Goal: Task Accomplishment & Management: Manage account settings

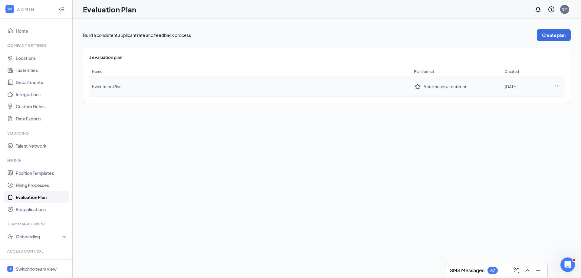
click at [555, 84] on icon "Ellipses" at bounding box center [556, 85] width 5 height 5
click at [504, 98] on div "Edit plan" at bounding box center [523, 99] width 65 height 6
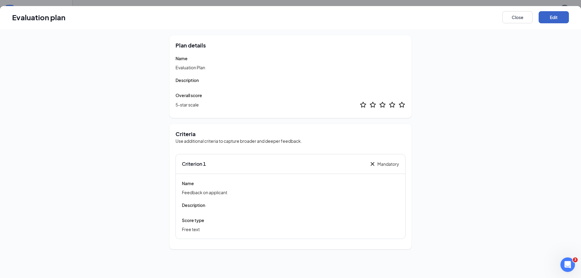
click at [552, 14] on button "Edit" at bounding box center [553, 17] width 30 height 12
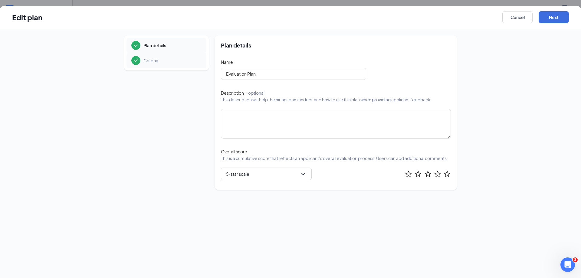
click at [154, 62] on p "Criteria" at bounding box center [150, 60] width 15 height 6
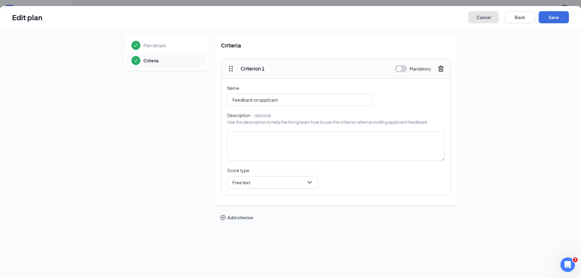
click at [481, 15] on button "Cancel" at bounding box center [483, 17] width 30 height 12
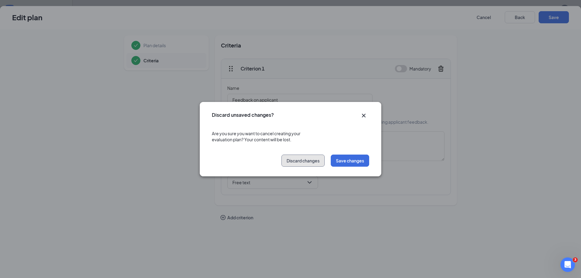
click at [311, 163] on button "Discard changes" at bounding box center [302, 161] width 43 height 12
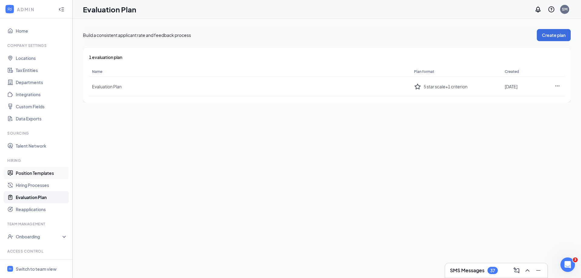
click at [44, 174] on link "Position Templates" at bounding box center [42, 173] width 52 height 12
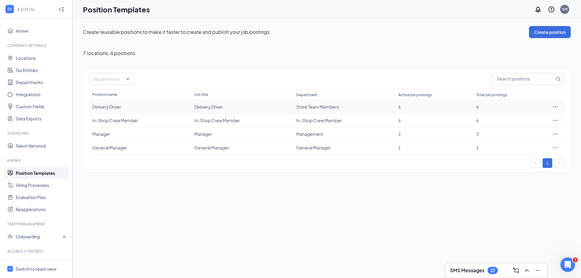
click at [116, 107] on div "Delivery Driver" at bounding box center [140, 107] width 96 height 6
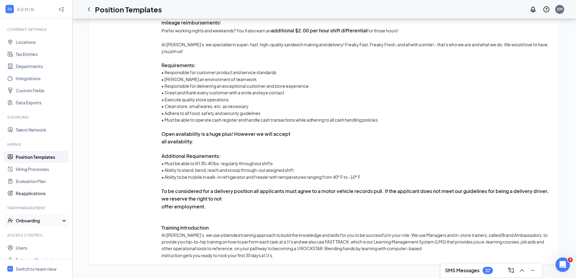
scroll to position [25, 0]
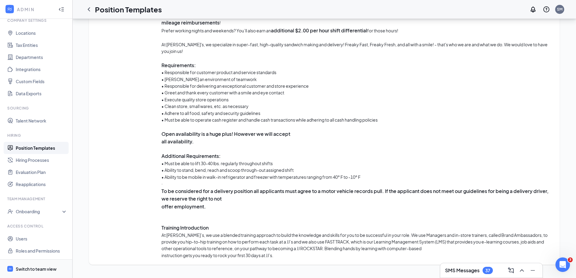
click at [36, 269] on div "Switch to team view" at bounding box center [36, 269] width 41 height 6
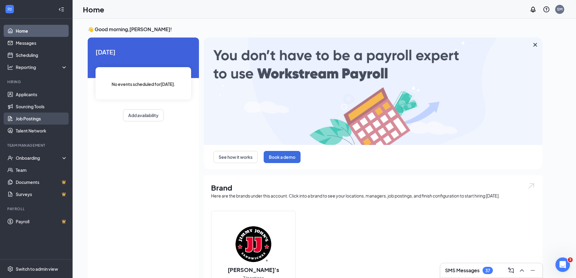
click at [31, 119] on link "Job Postings" at bounding box center [42, 119] width 52 height 12
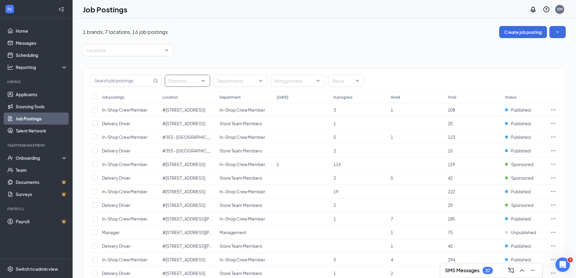
click at [175, 80] on div at bounding box center [184, 81] width 36 height 10
click at [186, 97] on span "Delivery Driver" at bounding box center [192, 97] width 29 height 5
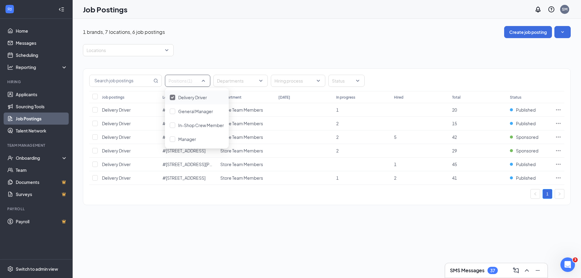
click at [297, 55] on div "Locations" at bounding box center [327, 50] width 488 height 12
click at [521, 111] on span "Published" at bounding box center [526, 110] width 20 height 6
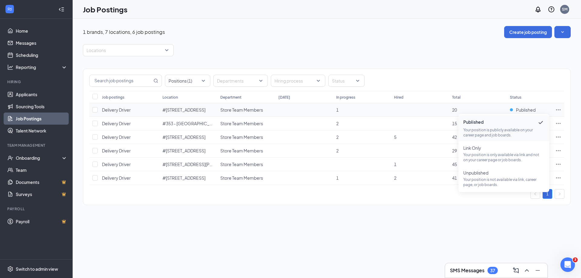
click at [243, 112] on span "Store Team Members" at bounding box center [241, 109] width 43 height 5
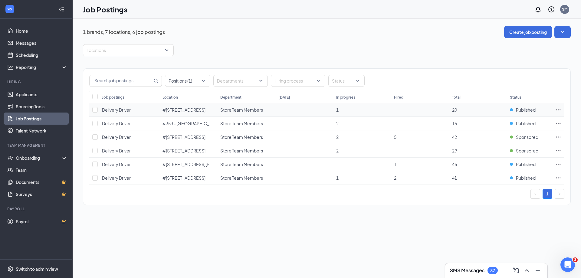
click at [557, 107] on icon "Ellipses" at bounding box center [558, 110] width 6 height 6
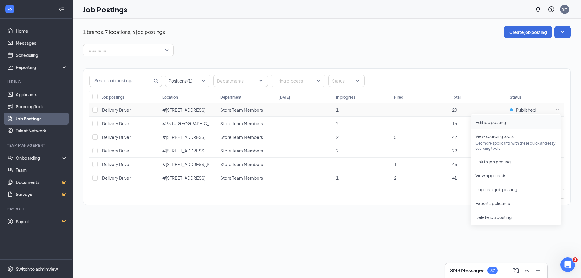
click at [498, 123] on span "Edit job posting" at bounding box center [490, 121] width 31 height 5
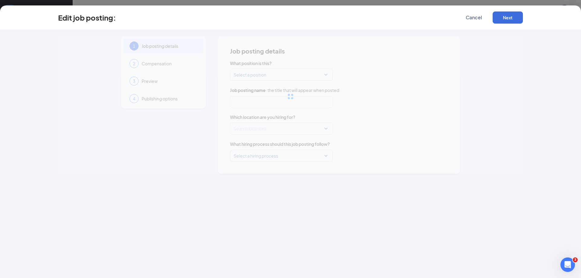
type input "Delivery Driver"
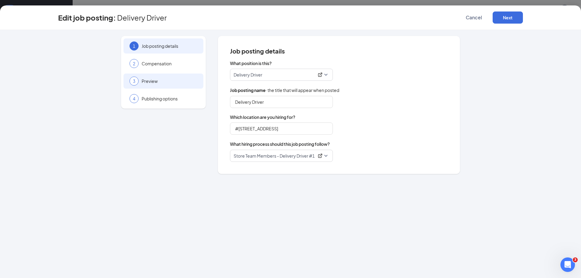
click at [155, 81] on span "Preview" at bounding box center [170, 81] width 56 height 6
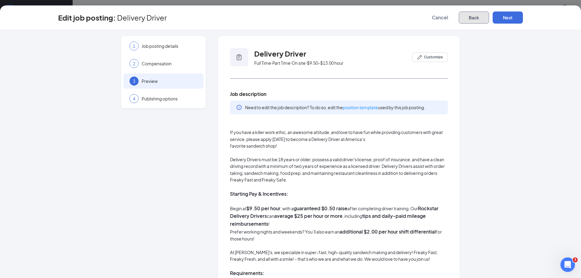
click at [472, 18] on button "Back" at bounding box center [474, 17] width 30 height 12
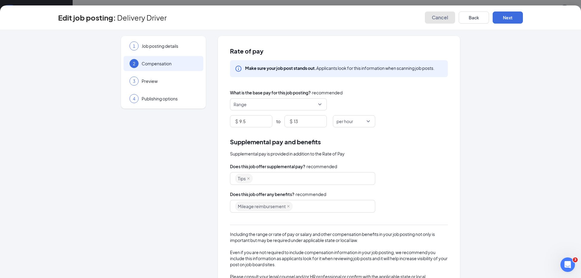
click at [442, 15] on span "Cancel" at bounding box center [440, 18] width 16 height 6
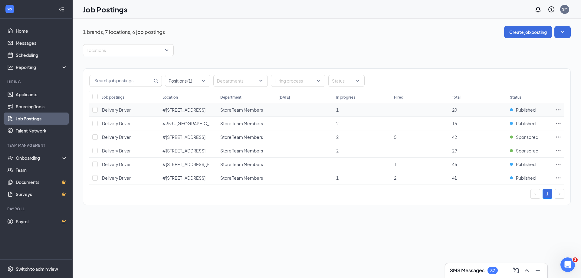
click at [557, 109] on icon "Ellipses" at bounding box center [558, 110] width 6 height 6
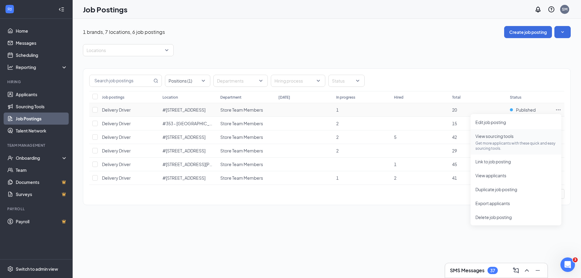
click at [500, 135] on span "View sourcing tools" at bounding box center [494, 135] width 38 height 5
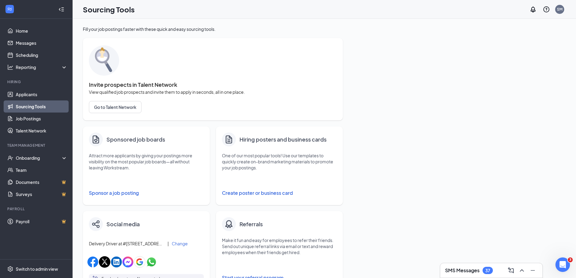
click at [123, 191] on button "Sponsor a job posting" at bounding box center [146, 193] width 115 height 12
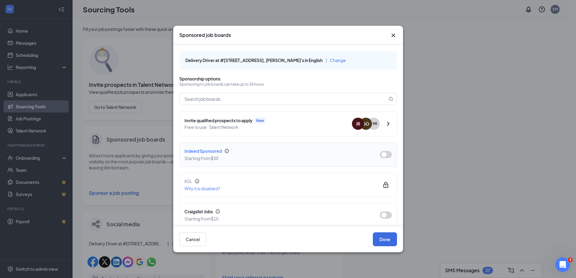
click at [381, 154] on button "button" at bounding box center [386, 154] width 12 height 7
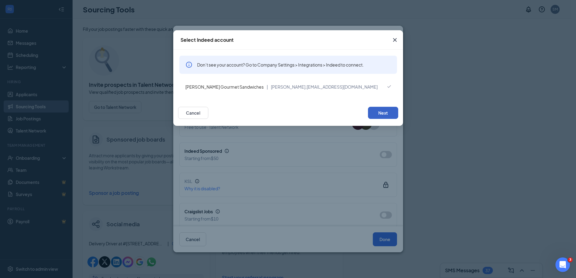
click at [385, 114] on button "Next" at bounding box center [383, 113] width 30 height 12
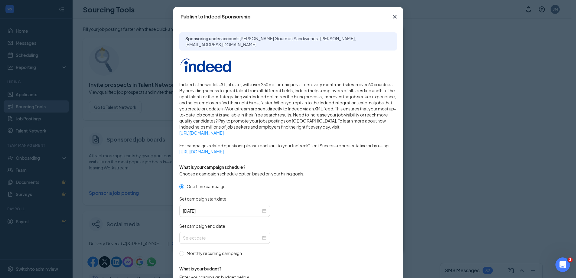
scroll to position [91, 0]
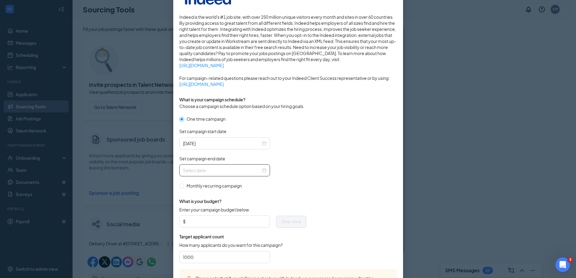
click at [262, 170] on div at bounding box center [224, 170] width 83 height 7
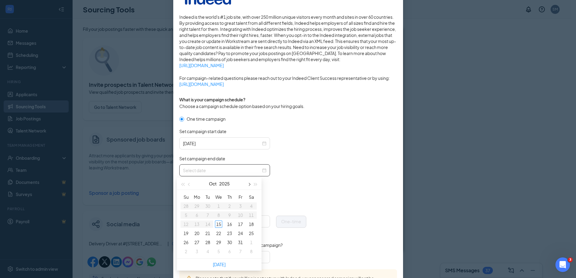
click at [248, 185] on span "button" at bounding box center [248, 184] width 3 height 3
type input "[DATE]"
click at [187, 252] on div "30" at bounding box center [185, 251] width 7 height 7
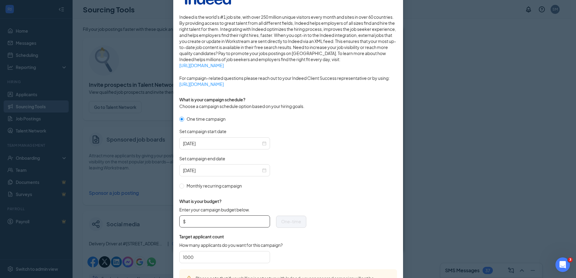
click at [221, 222] on input "Enter your campaign budget below." at bounding box center [227, 221] width 80 height 9
type input "500"
click at [329, 198] on form "One time campaign Set campaign start date [DATE] Set campaign end date [DATE] M…" at bounding box center [288, 193] width 218 height 154
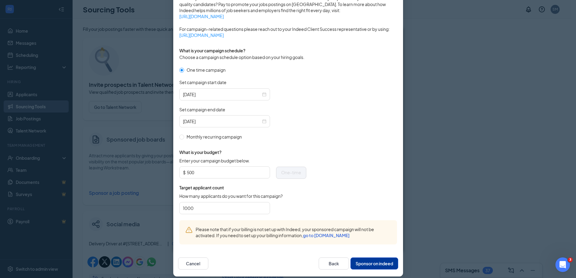
scroll to position [145, 0]
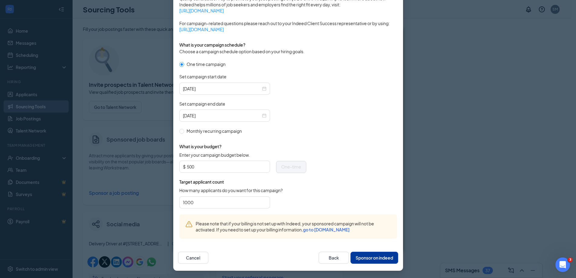
click at [370, 257] on button "Sponsor on indeed" at bounding box center [375, 258] width 48 height 12
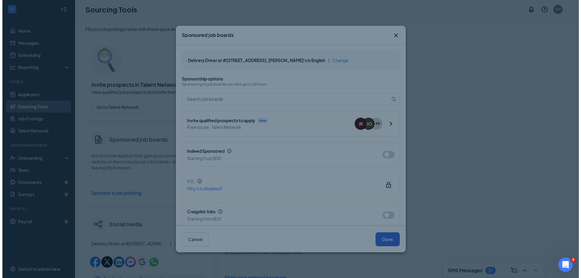
scroll to position [115, 0]
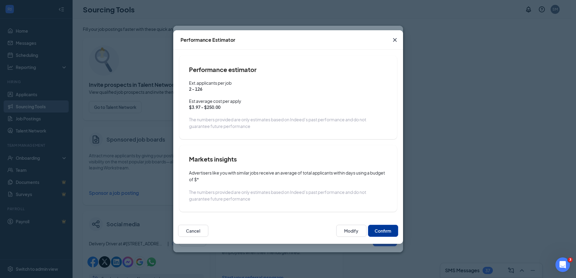
click at [381, 231] on button "Confirm" at bounding box center [383, 231] width 30 height 12
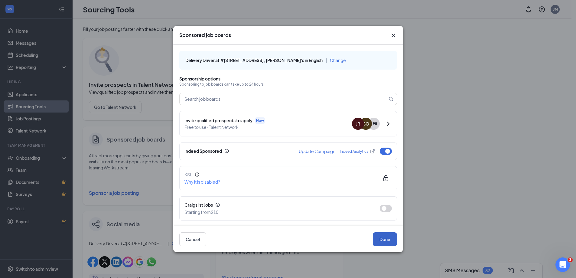
click at [382, 237] on button "Done" at bounding box center [385, 239] width 24 height 14
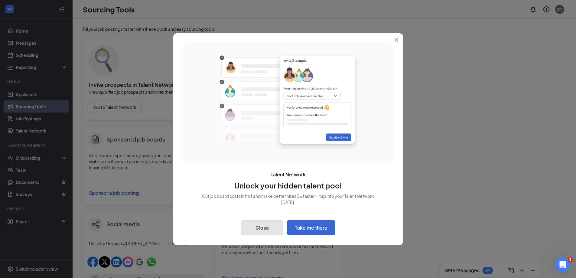
click at [263, 224] on button "Close" at bounding box center [262, 227] width 42 height 15
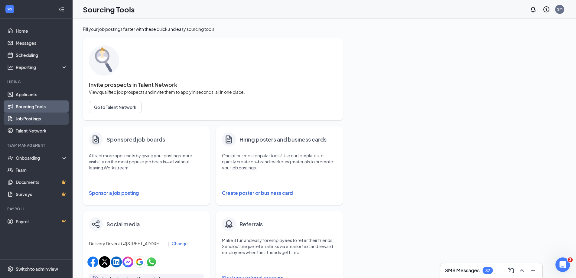
click at [31, 119] on link "Job Postings" at bounding box center [42, 119] width 52 height 12
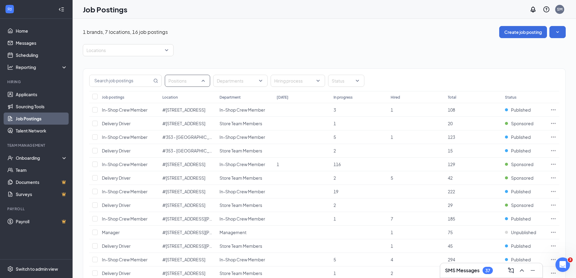
click at [182, 80] on div at bounding box center [184, 81] width 36 height 10
click at [198, 97] on span "Delivery Driver" at bounding box center [192, 97] width 29 height 5
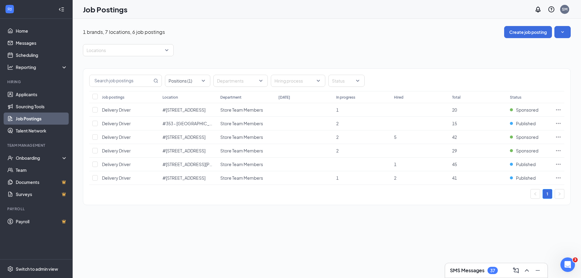
click at [247, 47] on div "Locations" at bounding box center [327, 50] width 488 height 12
click at [193, 83] on div at bounding box center [184, 81] width 36 height 10
click at [226, 50] on div "Locations" at bounding box center [327, 50] width 488 height 12
click at [193, 82] on div at bounding box center [184, 81] width 36 height 10
click at [186, 101] on div "Delivery Driver" at bounding box center [197, 97] width 64 height 14
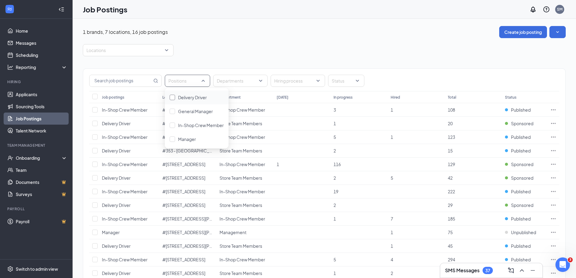
click at [195, 98] on span "Delivery Driver" at bounding box center [192, 97] width 29 height 5
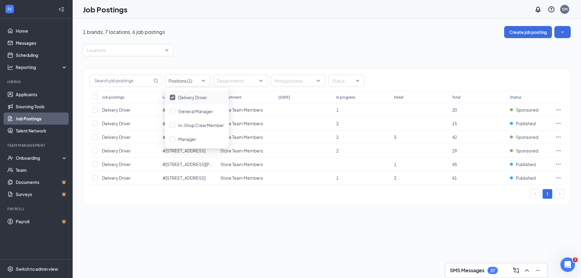
click at [327, 51] on div "Locations" at bounding box center [327, 50] width 488 height 12
click at [534, 30] on button "Create job posting" at bounding box center [528, 32] width 48 height 12
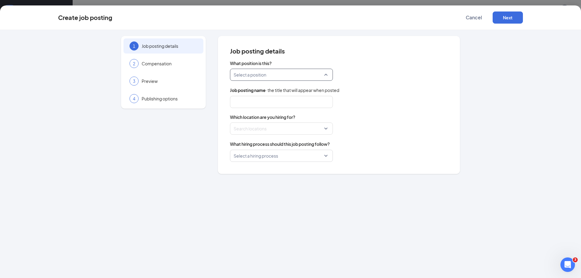
click at [256, 72] on input "search" at bounding box center [279, 74] width 91 height 11
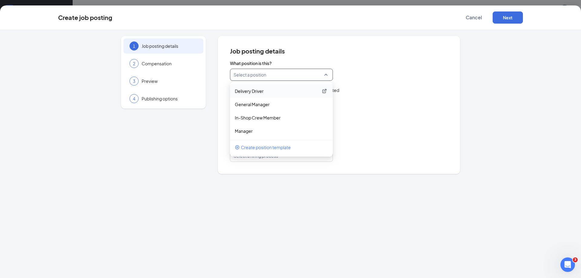
click at [256, 92] on p "Delivery Driver" at bounding box center [276, 91] width 83 height 6
type input "Delivery Driver"
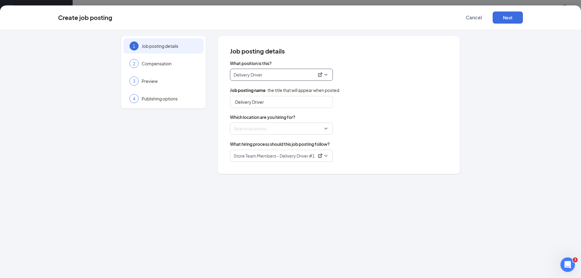
click at [295, 130] on div at bounding box center [279, 129] width 91 height 10
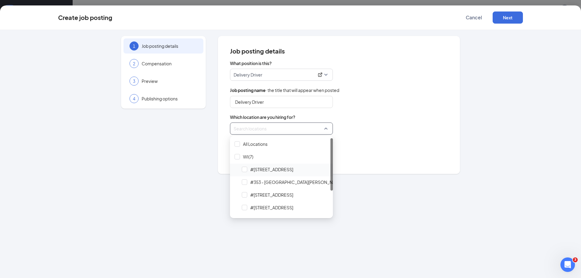
click at [270, 171] on span "#[STREET_ADDRESS]" at bounding box center [271, 169] width 43 height 6
click at [410, 131] on div "Locations (1)" at bounding box center [339, 129] width 218 height 12
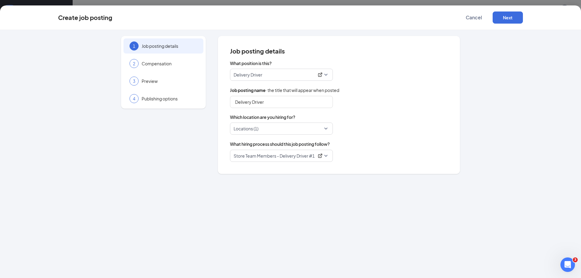
click at [296, 132] on div at bounding box center [279, 129] width 91 height 10
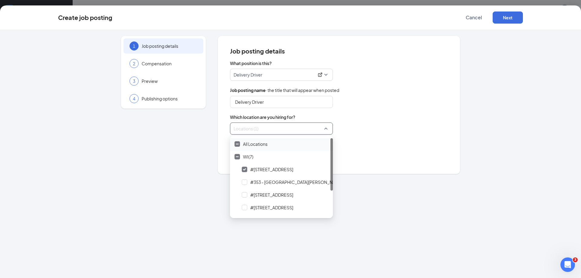
click at [247, 144] on span "All Locations" at bounding box center [255, 144] width 25 height 6
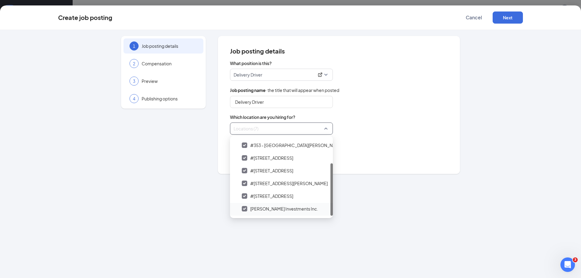
click at [245, 208] on img at bounding box center [244, 209] width 3 height 2
click at [394, 133] on div "Locations (6)" at bounding box center [339, 129] width 218 height 12
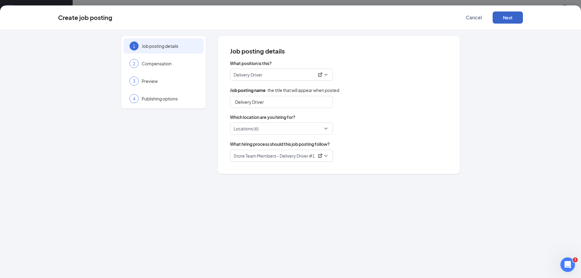
click at [507, 17] on button "Next" at bounding box center [507, 17] width 30 height 12
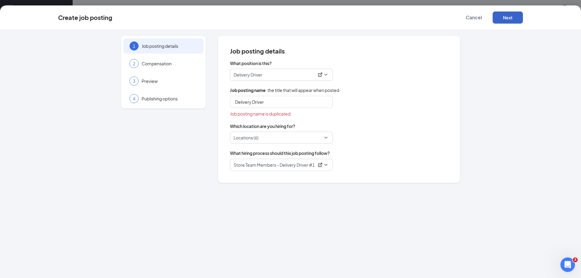
click at [326, 140] on div "Locations (6)" at bounding box center [281, 138] width 103 height 12
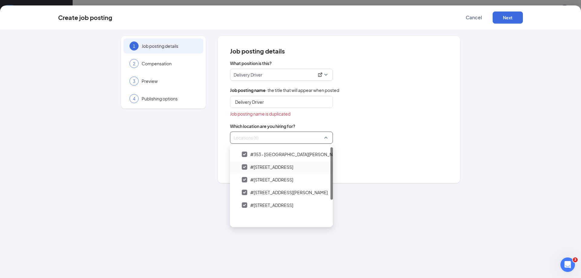
scroll to position [0, 0]
click at [247, 154] on span "All Locations" at bounding box center [255, 153] width 25 height 6
click at [238, 152] on img at bounding box center [237, 153] width 3 height 2
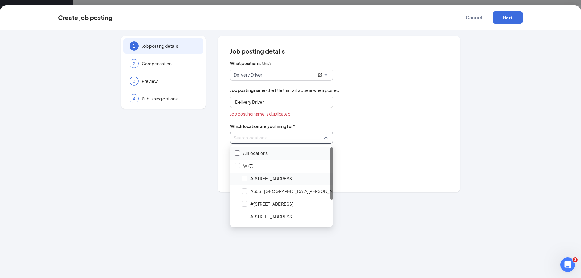
click at [245, 180] on div at bounding box center [244, 178] width 5 height 5
click at [366, 121] on div "What position is this? Delivery Driver 29676 267123 Delivery Driver General Man…" at bounding box center [339, 115] width 218 height 111
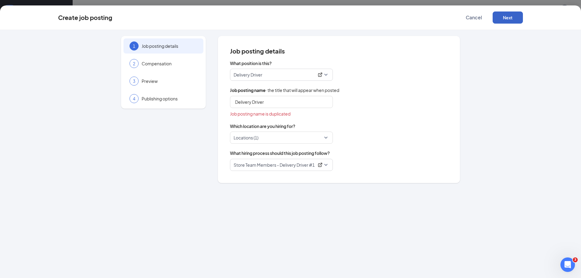
click at [509, 16] on button "Next" at bounding box center [507, 17] width 30 height 12
click at [276, 104] on input "Delivery Driver" at bounding box center [281, 102] width 103 height 12
click at [284, 75] on p "Delivery Driver" at bounding box center [274, 75] width 80 height 6
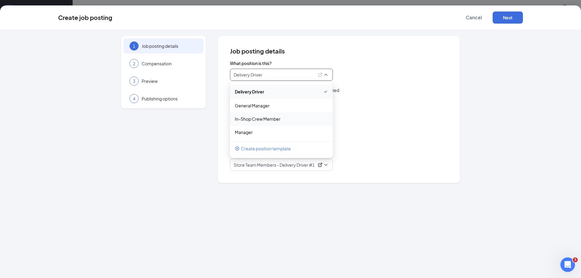
click at [392, 100] on div "Delivery Driver" at bounding box center [339, 102] width 218 height 12
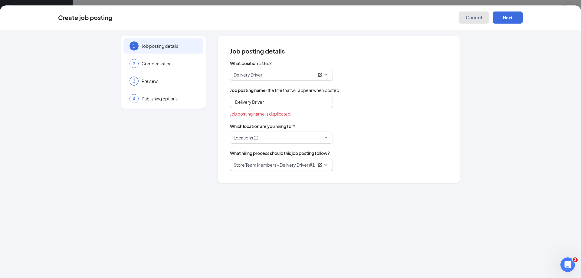
click at [473, 15] on span "Cancel" at bounding box center [474, 18] width 16 height 6
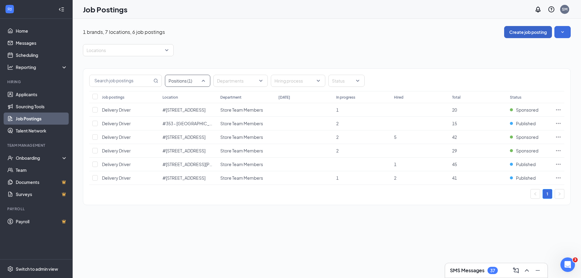
click at [188, 81] on div at bounding box center [184, 81] width 36 height 10
click at [190, 96] on span "Delivery Driver" at bounding box center [192, 97] width 29 height 5
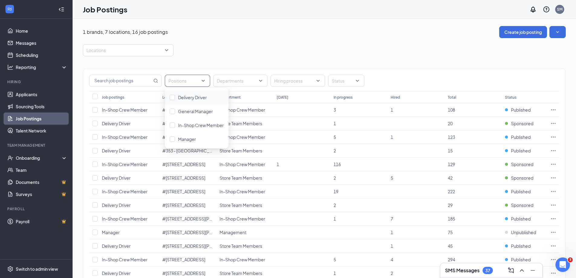
click at [277, 44] on div "Locations" at bounding box center [324, 50] width 483 height 12
click at [113, 84] on input "text" at bounding box center [121, 80] width 63 height 11
click at [224, 80] on div at bounding box center [237, 81] width 45 height 10
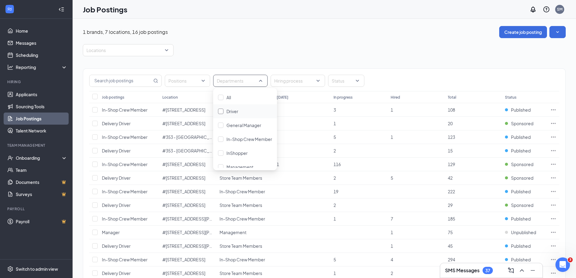
click at [230, 109] on span "Driver" at bounding box center [233, 111] width 12 height 5
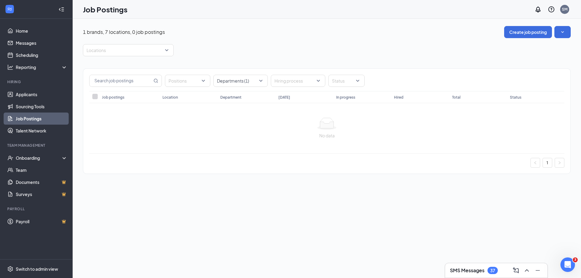
click at [228, 47] on div "Locations" at bounding box center [327, 50] width 488 height 12
click at [188, 79] on div at bounding box center [184, 81] width 36 height 10
click at [193, 96] on span "Delivery Driver" at bounding box center [192, 97] width 29 height 5
click at [233, 78] on div at bounding box center [237, 81] width 45 height 10
click at [231, 98] on div "All" at bounding box center [245, 97] width 54 height 7
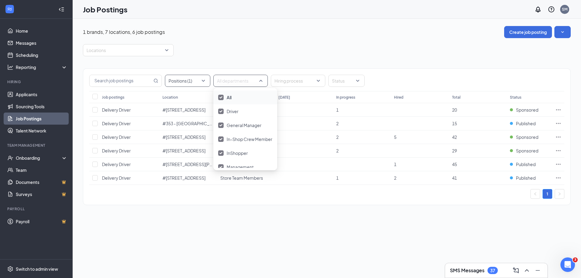
click at [189, 85] on div at bounding box center [184, 81] width 36 height 10
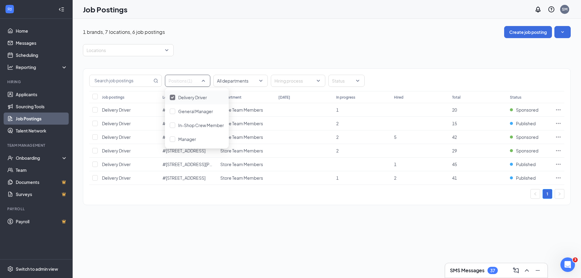
click at [190, 97] on span "Delivery Driver" at bounding box center [192, 97] width 29 height 5
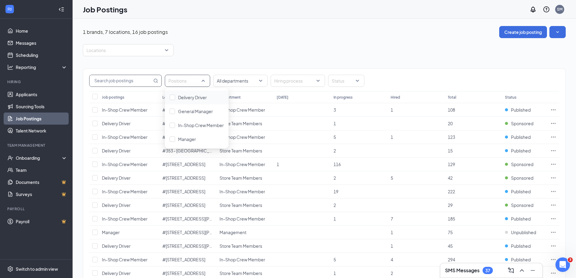
click at [128, 79] on input "text" at bounding box center [121, 80] width 63 height 11
